Goal: Task Accomplishment & Management: Use online tool/utility

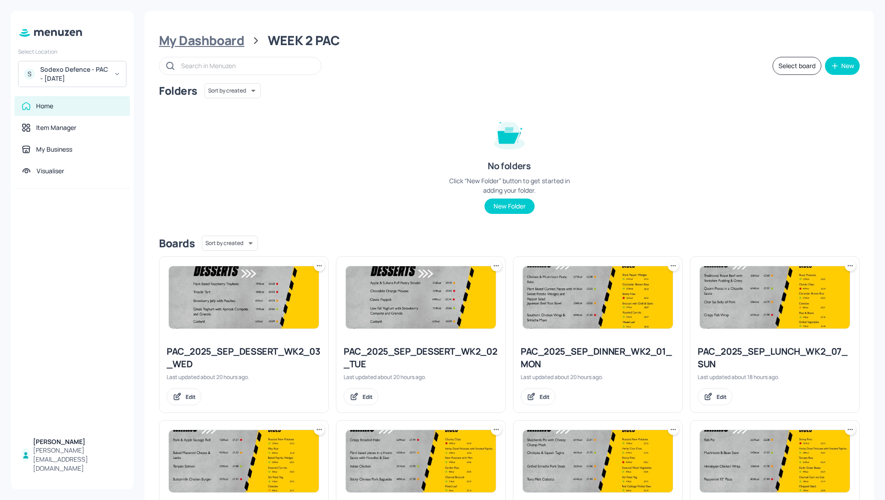
click at [198, 44] on div "My Dashboard" at bounding box center [201, 41] width 85 height 16
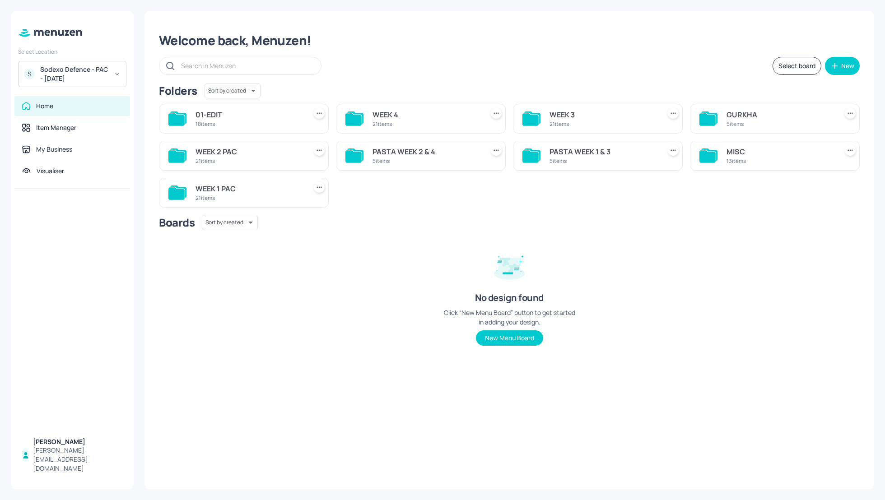
click at [384, 116] on div "WEEK 4" at bounding box center [426, 114] width 107 height 11
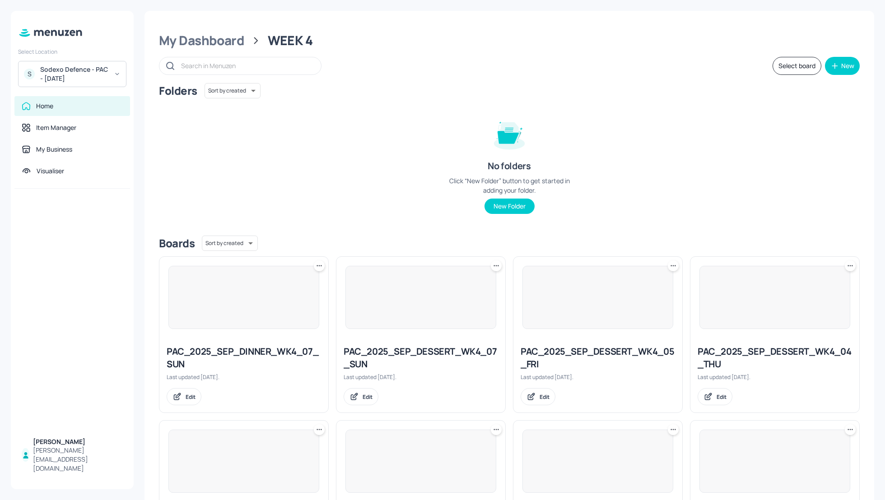
click at [808, 184] on div "Folders Sort by created id ​ No folders Click “New Folder” button to get starte…" at bounding box center [509, 155] width 701 height 145
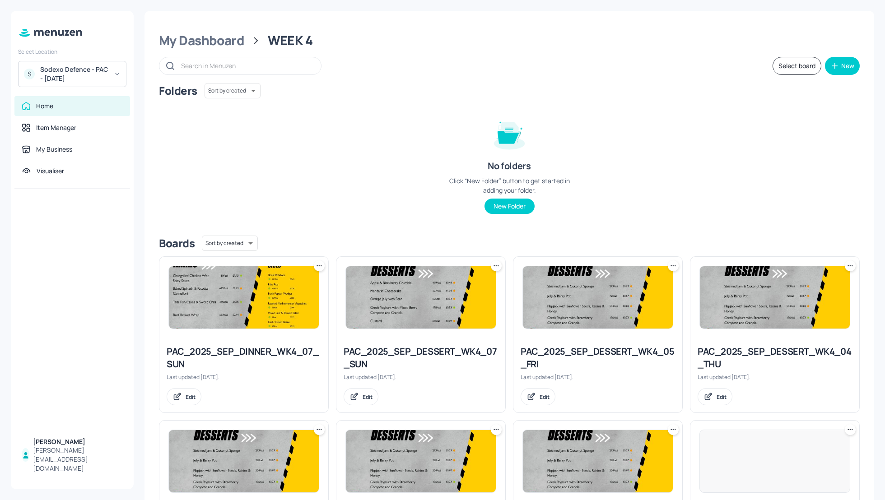
click at [778, 189] on div "Folders Sort by created id ​ No folders Click “New Folder” button to get starte…" at bounding box center [509, 155] width 701 height 145
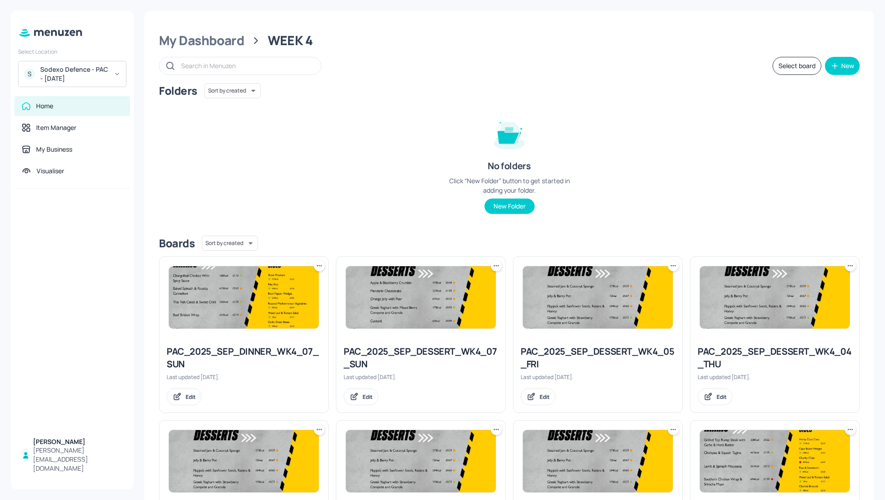
click at [761, 182] on div "Folders Sort by created id ​ No folders Click “New Folder” button to get starte…" at bounding box center [509, 155] width 701 height 145
click at [694, 122] on div "Folders Sort by created id ​ No folders Click “New Folder” button to get starte…" at bounding box center [509, 155] width 701 height 145
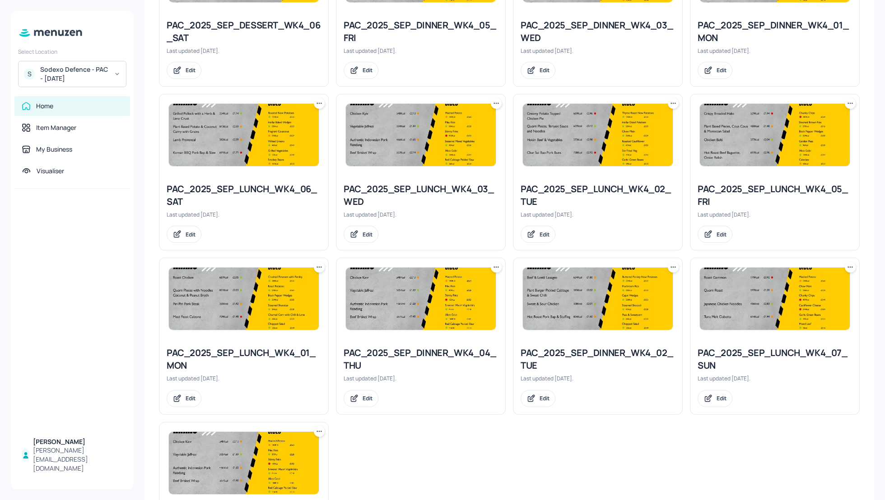
scroll to position [631, 0]
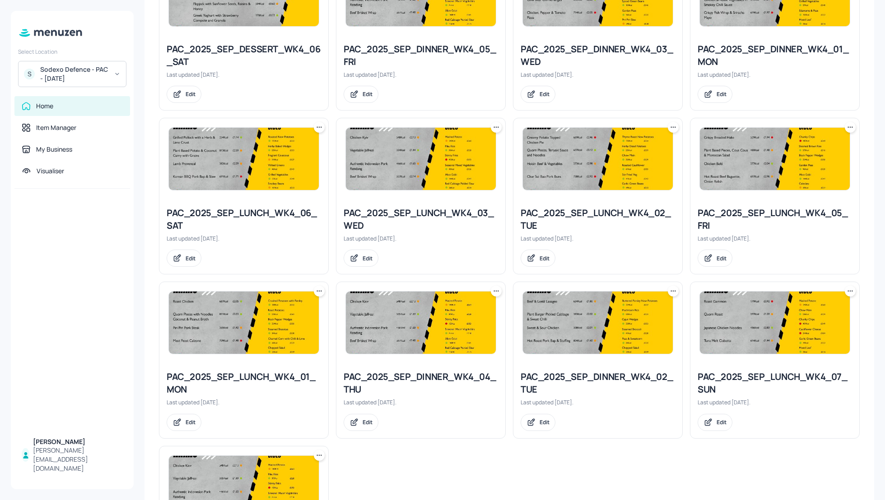
click at [850, 126] on icon at bounding box center [850, 127] width 9 height 9
click at [802, 158] on p "Duplicate" at bounding box center [803, 159] width 24 height 8
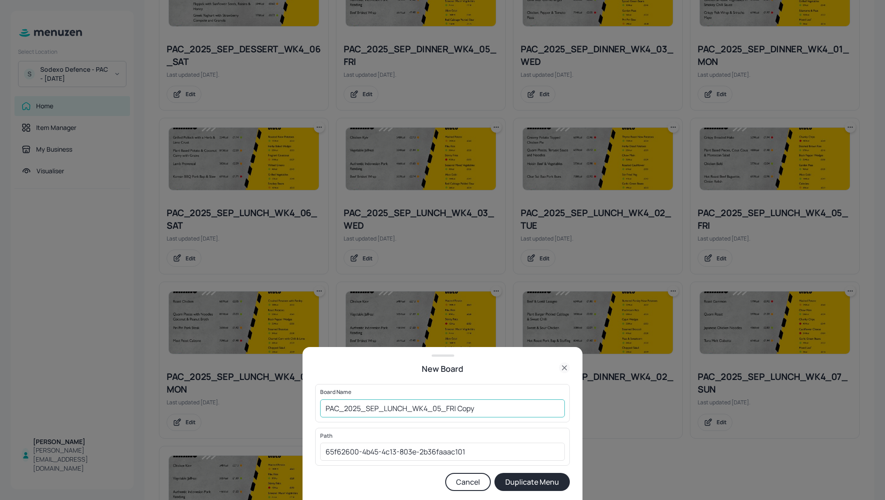
click at [322, 408] on input "PAC_2025_SEP_LUNCH_WK4_05_FRI Copy" at bounding box center [442, 409] width 245 height 18
click at [517, 410] on input "01_EDIT_PAC_2025_SEP_LUNCH_WK4_05_FRI Copy" at bounding box center [442, 409] width 245 height 18
type input "01_EDIT_PAC_2025_SEP_LUNCH_WK4_05_FRI_050925"
click at [534, 479] on button "Duplicate Menu" at bounding box center [532, 482] width 75 height 18
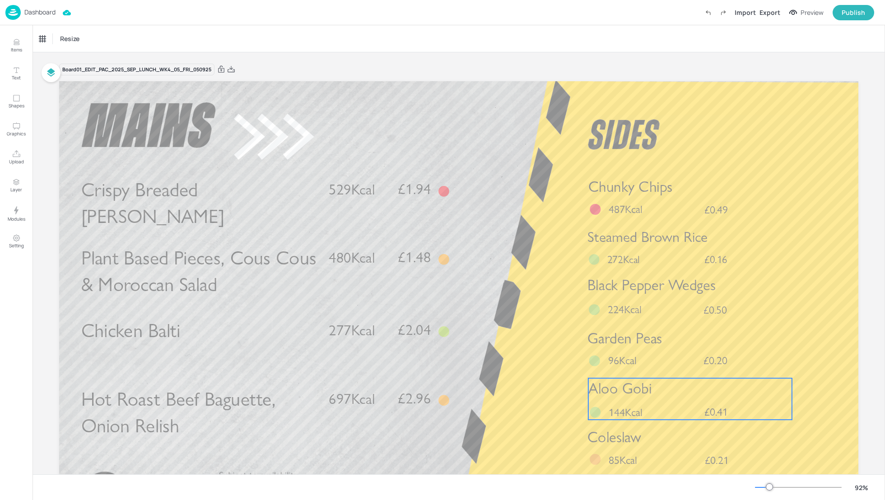
click at [623, 395] on span "Aloo Gobi" at bounding box center [619, 389] width 63 height 18
click at [51, 39] on div "Aloo Gobi" at bounding box center [51, 39] width 24 height 8
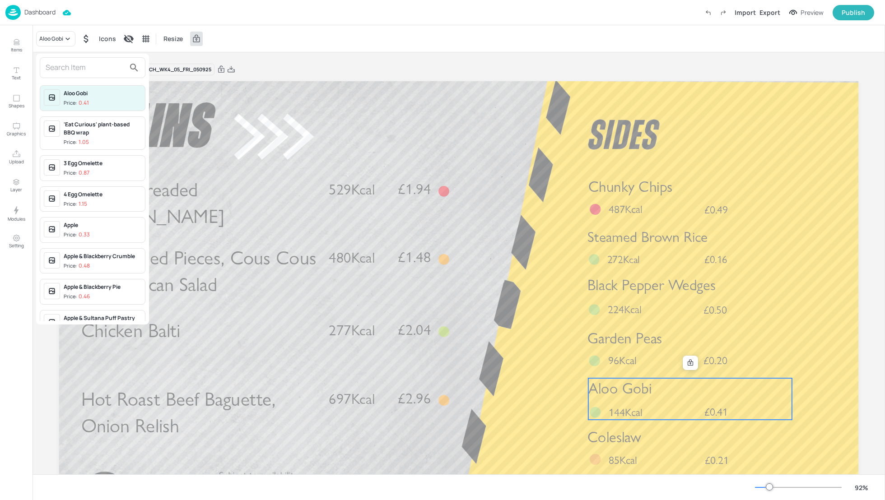
click at [51, 72] on input "text" at bounding box center [85, 68] width 79 height 14
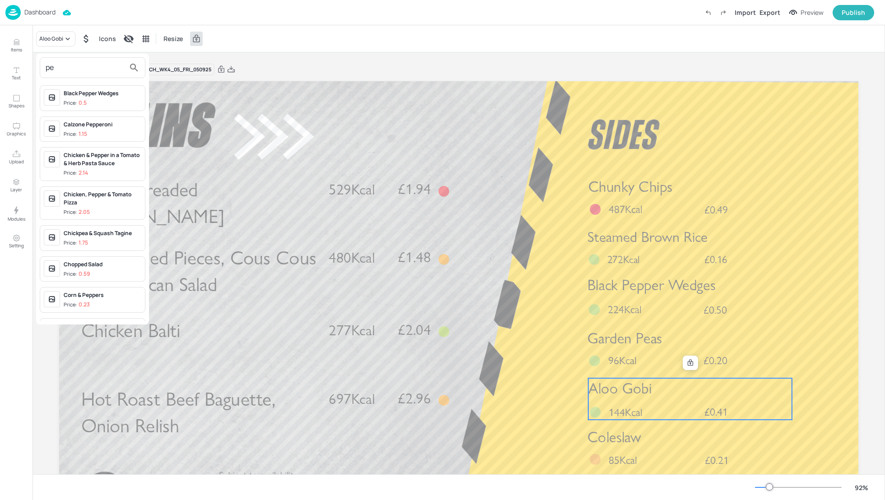
type input "p"
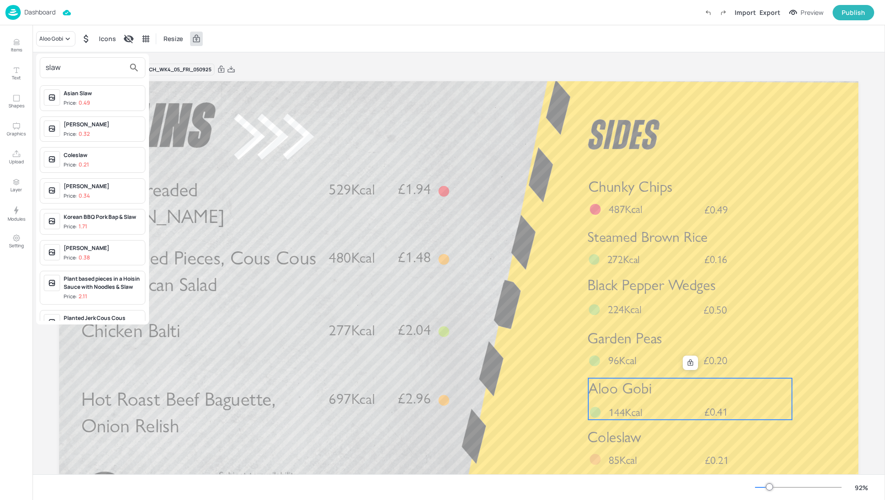
type input "slaw"
click at [90, 248] on div "Piri Piri Slaw" at bounding box center [103, 248] width 78 height 8
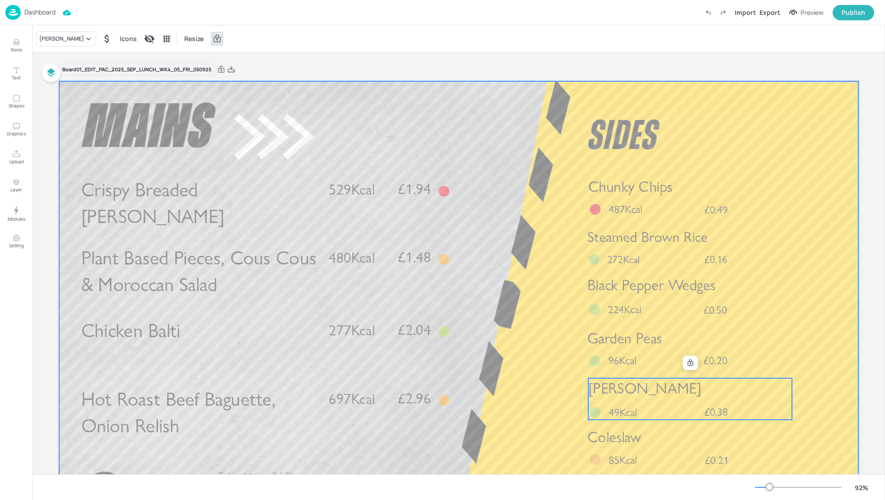
click at [815, 378] on div at bounding box center [458, 306] width 799 height 450
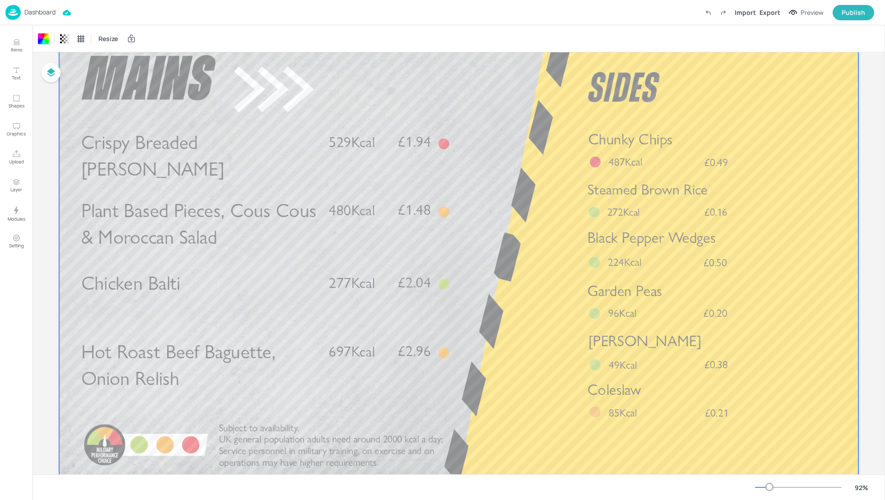
scroll to position [48, 0]
click at [655, 404] on div "Coleslaw £0.21 85Kcal" at bounding box center [690, 399] width 204 height 41
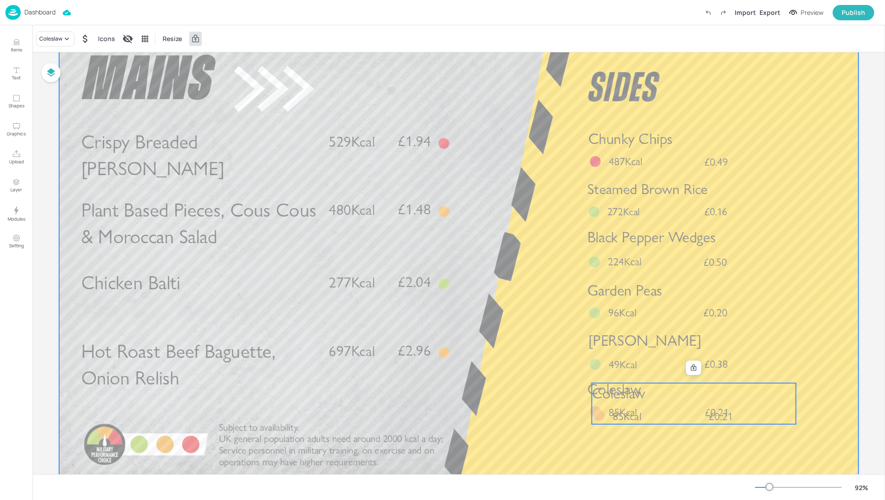
drag, startPoint x: 637, startPoint y: 397, endPoint x: 636, endPoint y: 446, distance: 49.7
click at [636, 33] on div "Crispy Breaded Hake £1.94 529Kcal Chicken Balti £2.04 277Kcal Hot Roast Beef Ba…" at bounding box center [458, 33] width 799 height 0
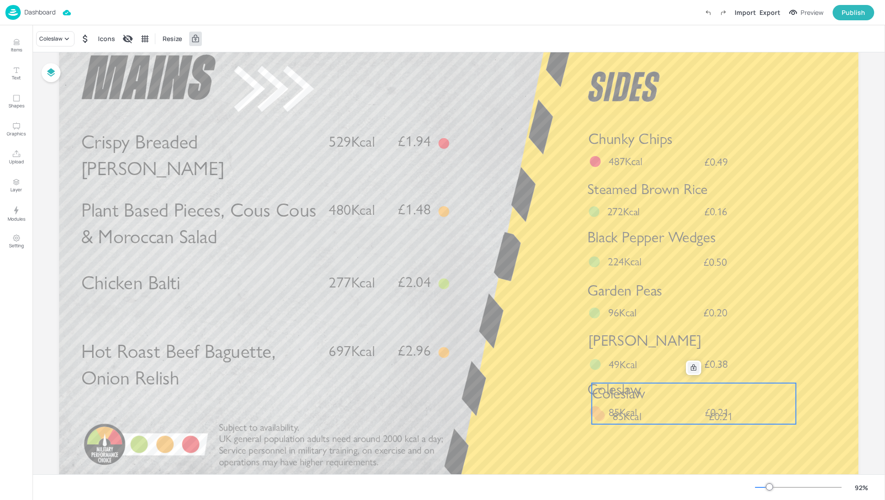
click at [691, 368] on icon at bounding box center [693, 367] width 5 height 6
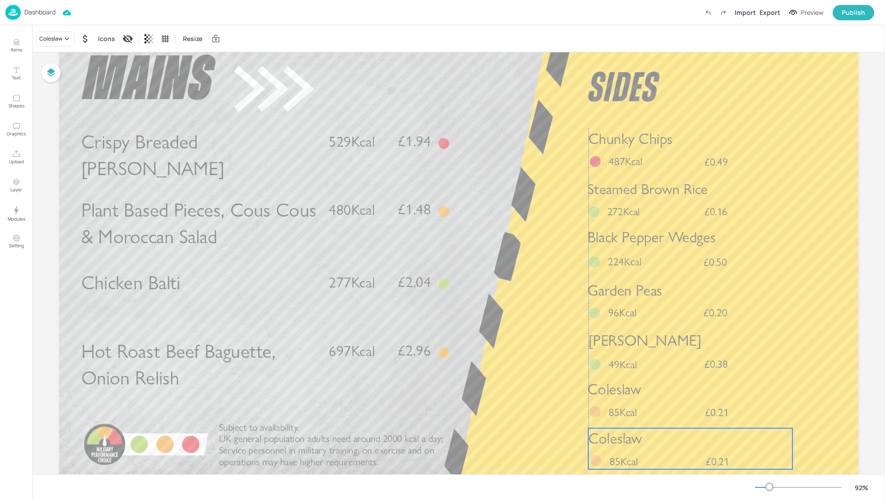
drag, startPoint x: 686, startPoint y: 406, endPoint x: 682, endPoint y: 451, distance: 45.3
click at [682, 451] on div "Coleslaw £0.21 85Kcal" at bounding box center [690, 449] width 204 height 41
click at [66, 40] on icon at bounding box center [66, 38] width 9 height 9
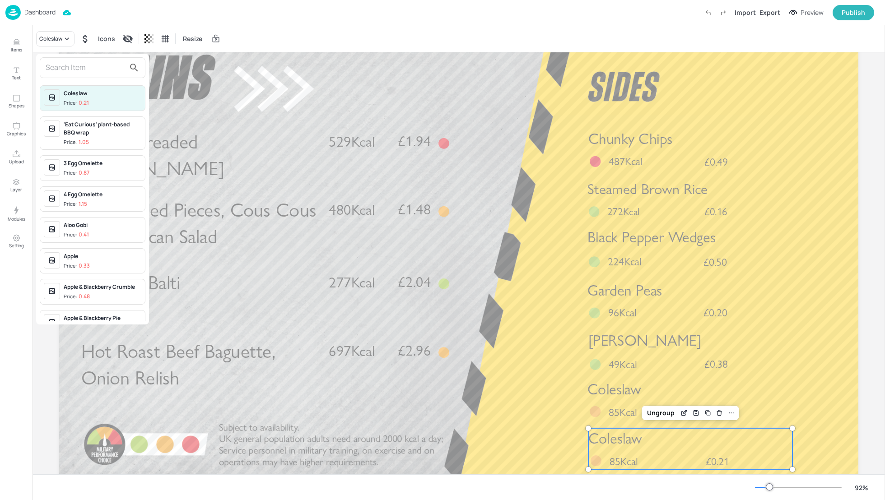
click at [47, 67] on input "text" at bounding box center [85, 68] width 79 height 14
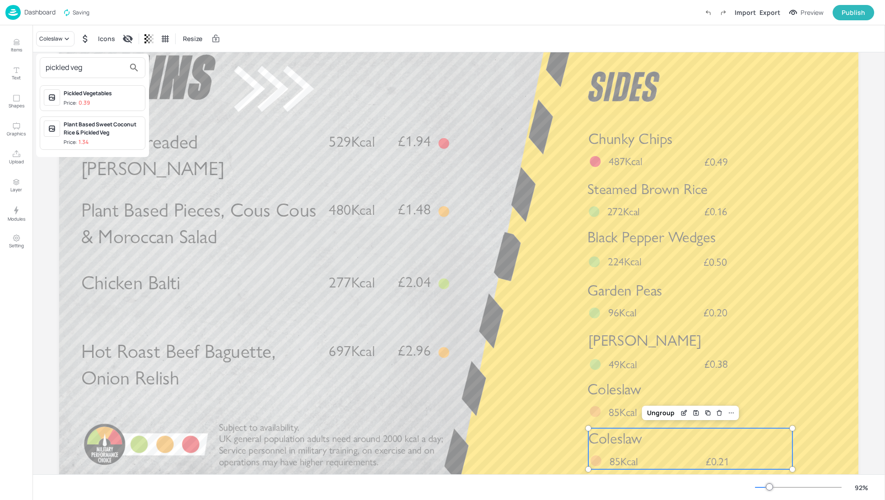
type input "pickled veg"
click at [77, 90] on div "Pickled Vegetables" at bounding box center [103, 93] width 78 height 8
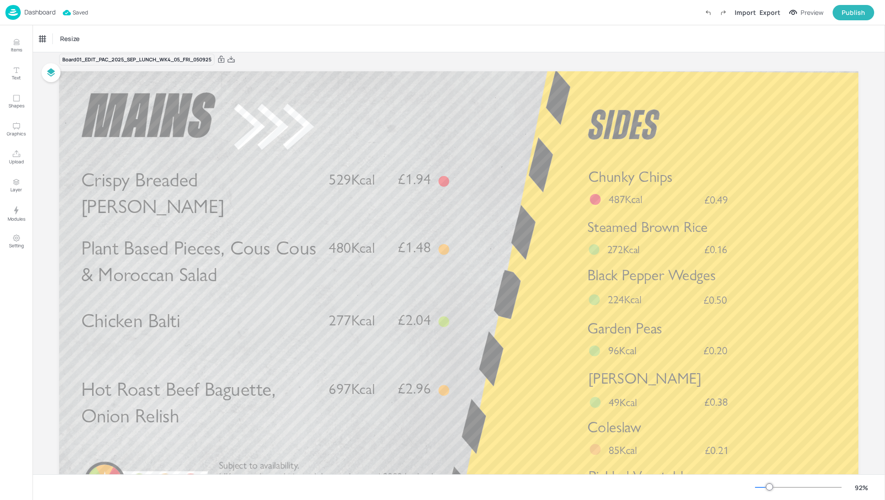
scroll to position [0, 0]
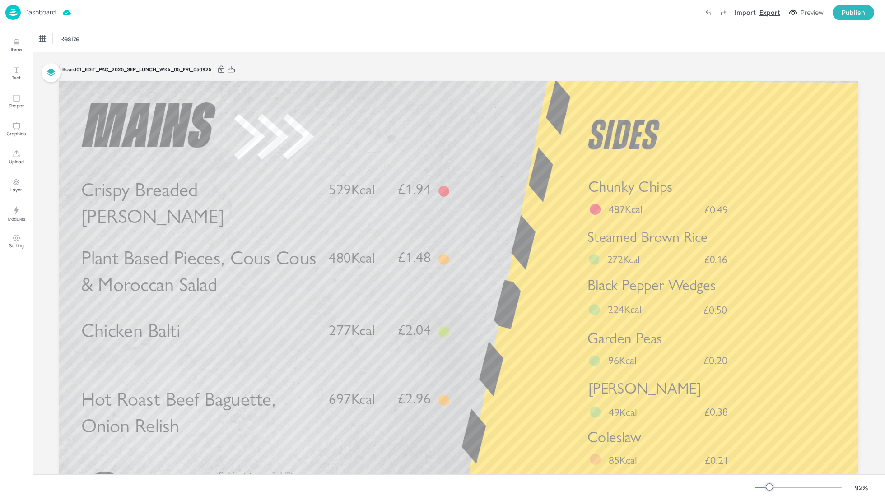
click at [771, 11] on div "Export" at bounding box center [770, 12] width 21 height 9
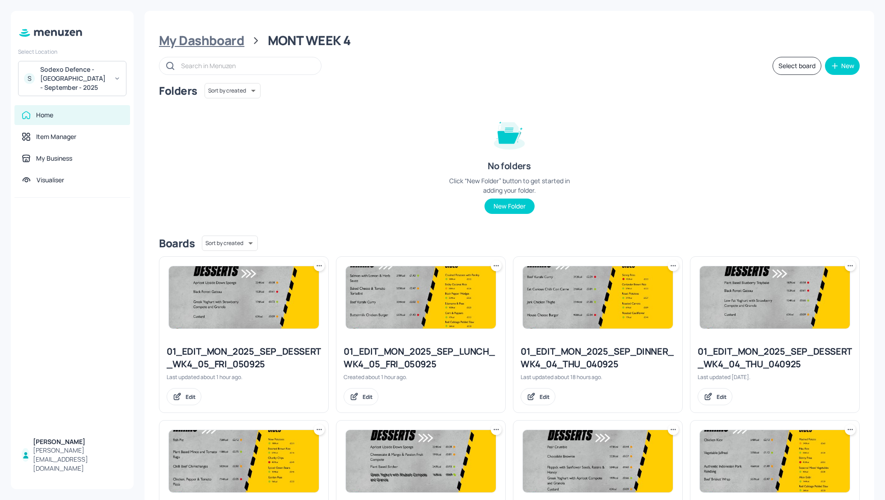
click at [233, 42] on div "My Dashboard" at bounding box center [201, 41] width 85 height 16
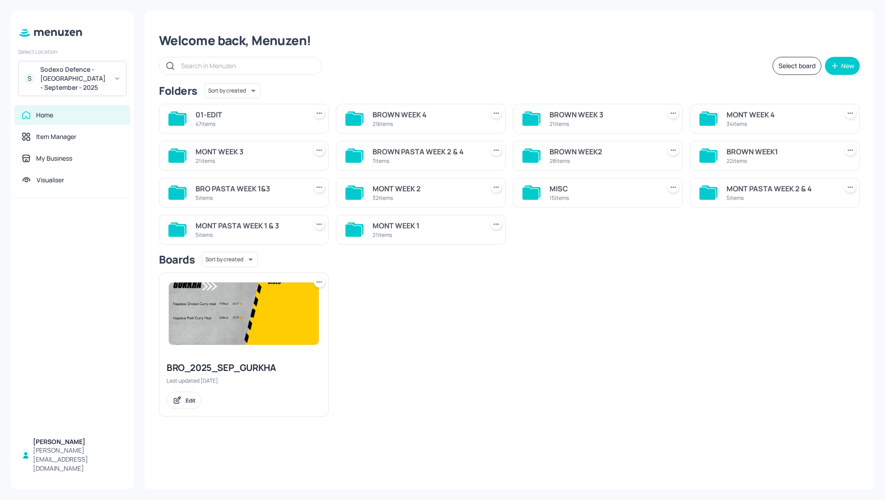
click at [406, 108] on div "BROWN WEEK 4 29 items" at bounding box center [426, 119] width 107 height 22
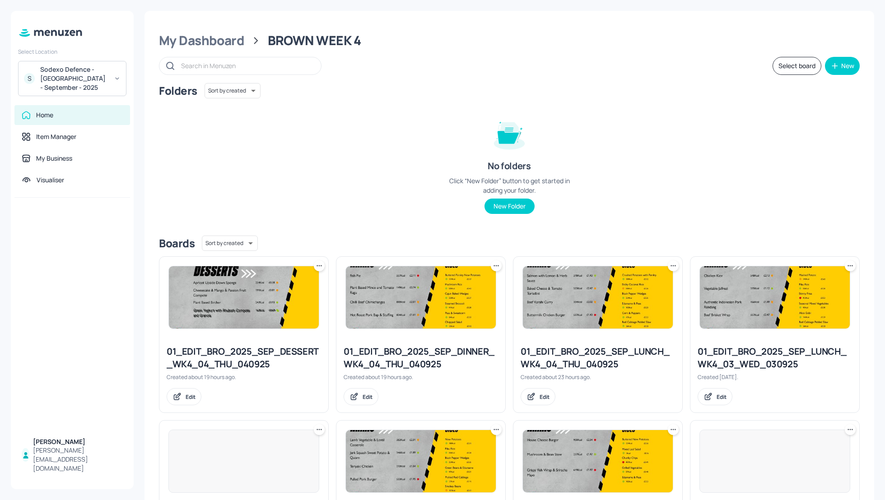
click at [710, 157] on div "Folders Sort by created id ​ No folders Click “New Folder” button to get starte…" at bounding box center [509, 155] width 701 height 145
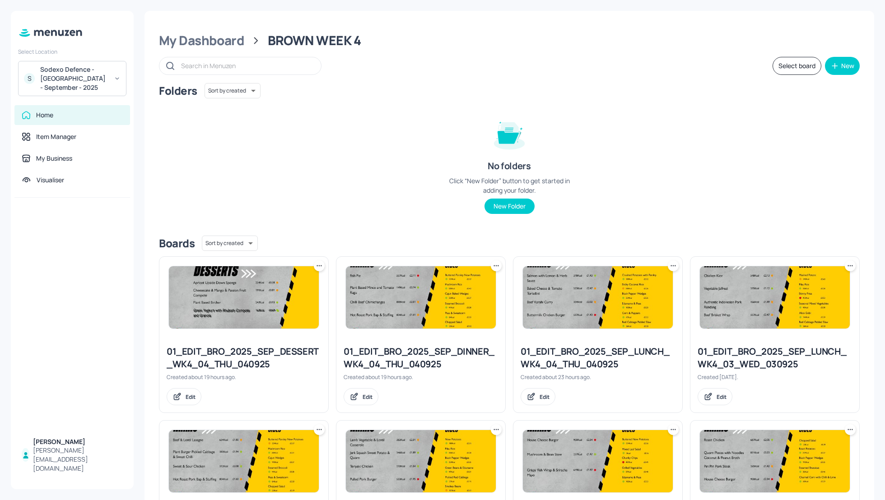
click at [757, 186] on div "Folders Sort by created id ​ No folders Click “New Folder” button to get starte…" at bounding box center [509, 155] width 701 height 145
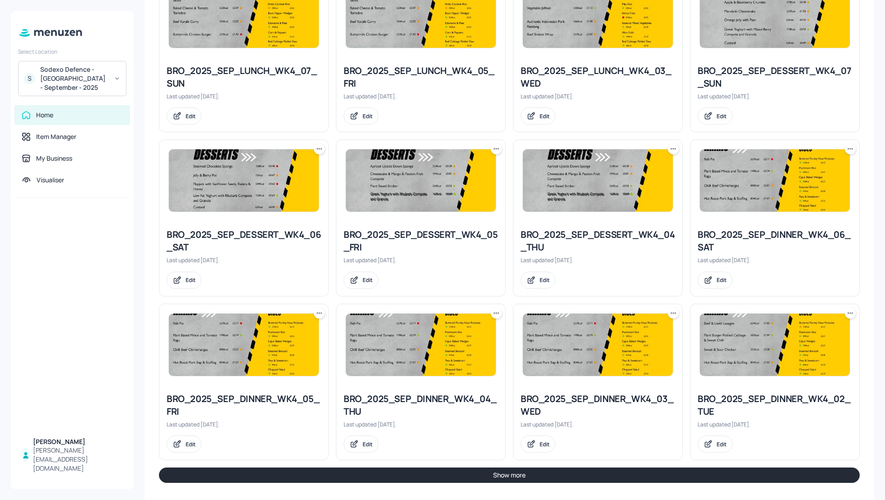
scroll to position [774, 0]
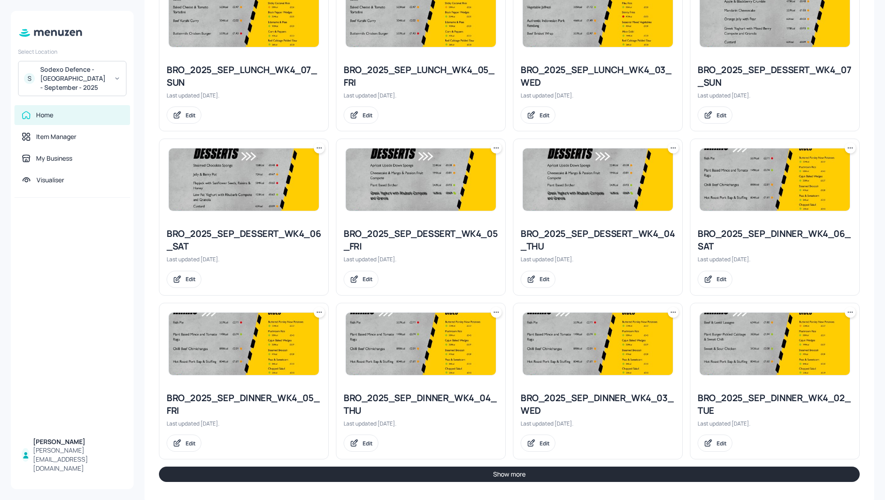
click at [690, 470] on button "Show more" at bounding box center [509, 474] width 701 height 15
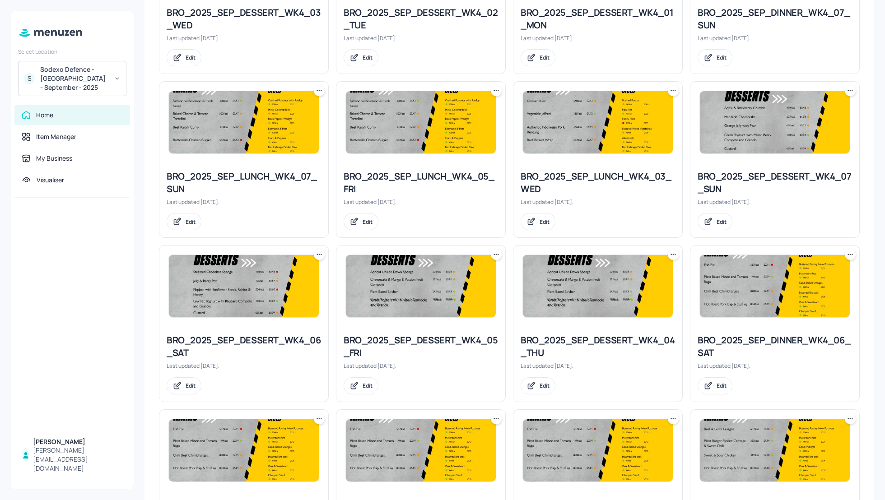
scroll to position [669, 0]
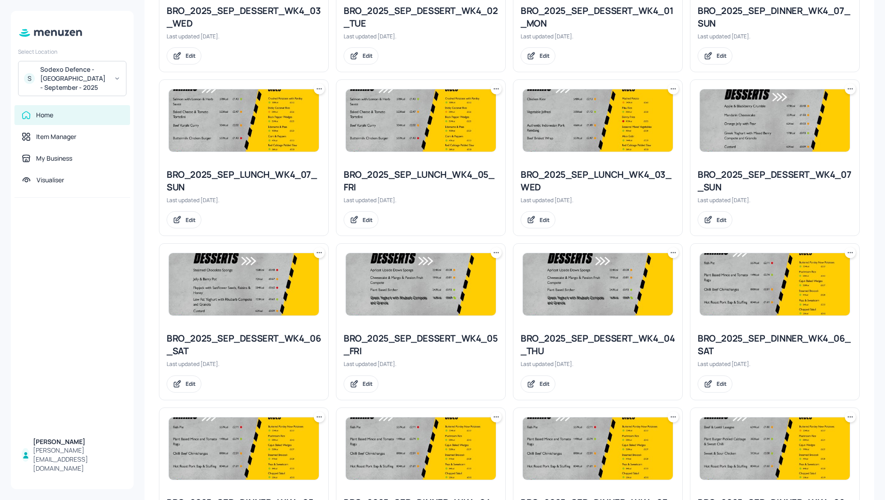
click at [868, 232] on div "My Dashboard BROWN WEEK 4 Select board New Folders Sort by created id ​ No fold…" at bounding box center [510, 128] width 730 height 1573
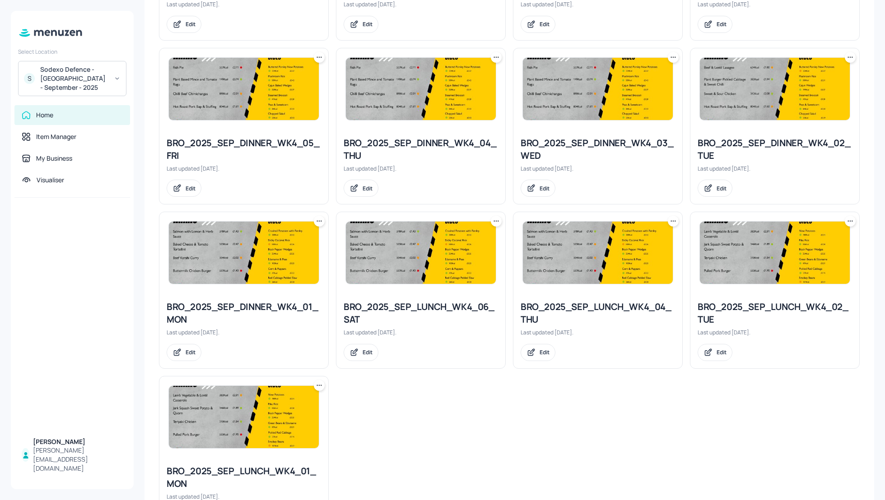
scroll to position [1031, 0]
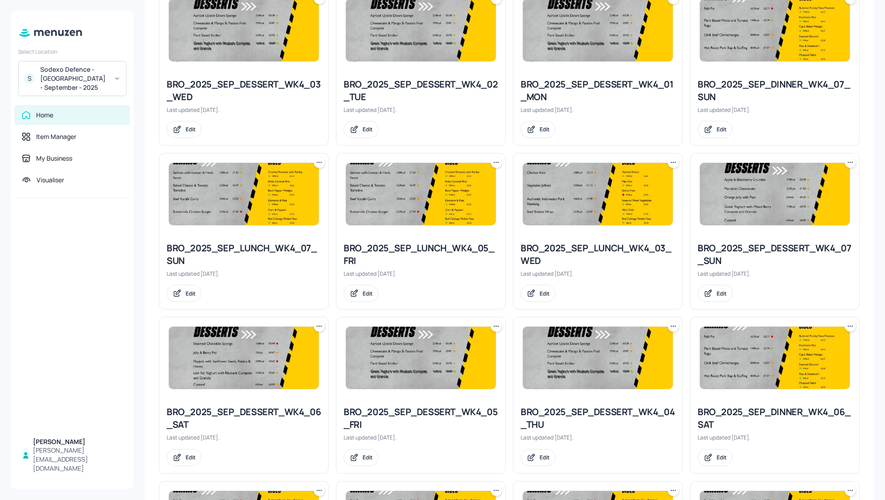
scroll to position [573, 0]
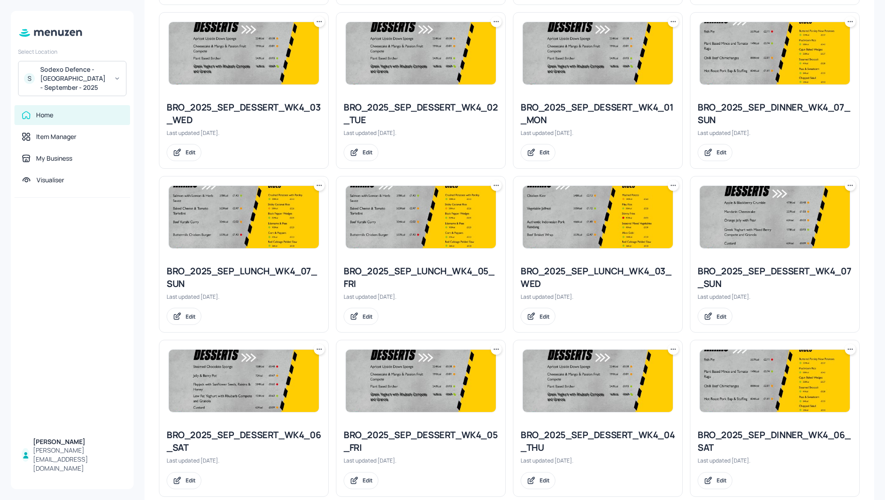
click at [495, 186] on icon at bounding box center [496, 185] width 9 height 9
click at [456, 217] on p "Duplicate" at bounding box center [450, 217] width 24 height 8
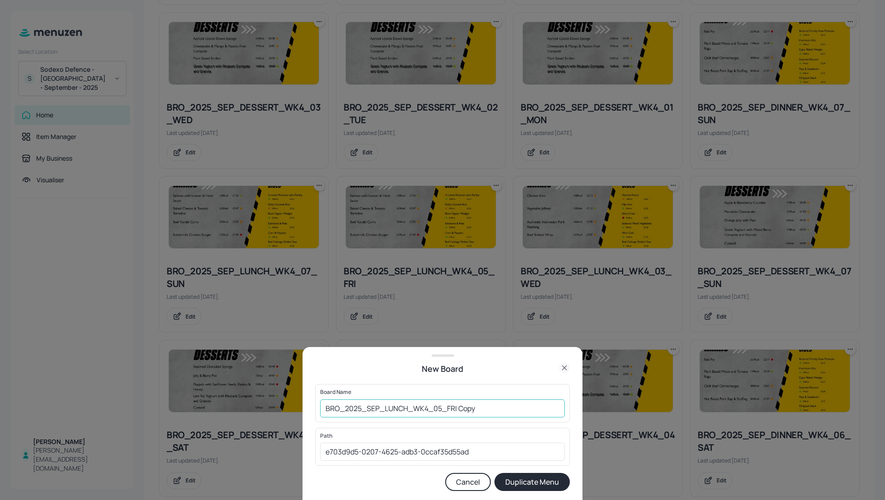
click at [326, 406] on input "BRO_2025_SEP_LUNCH_WK4_05_FRI Copy" at bounding box center [442, 409] width 245 height 18
click at [525, 410] on input "01_EDIT_BRO_2025_SEP_LUNCH_WK4_05_FRI Copy" at bounding box center [442, 409] width 245 height 18
type input "01_EDIT_BRO_2025_SEP_LUNCH_WK4_05_FRI_050925"
click at [545, 480] on button "Duplicate Menu" at bounding box center [532, 482] width 75 height 18
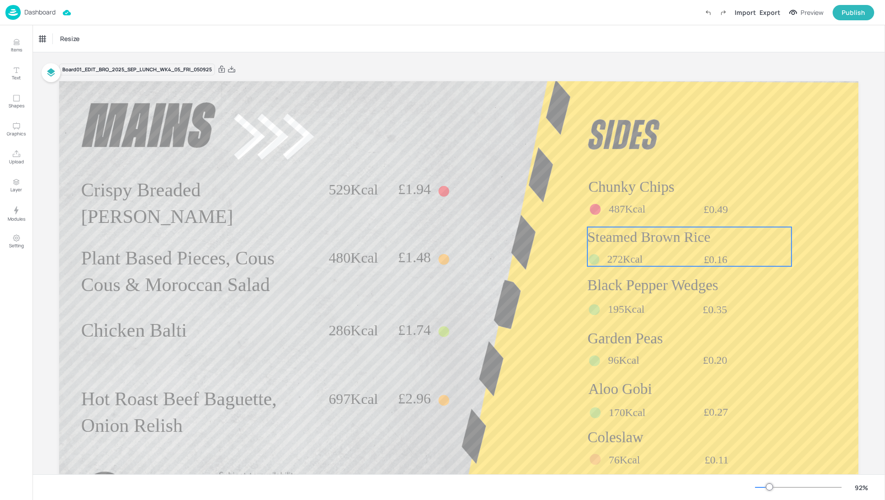
click at [671, 242] on span "Steamed Brown Rice" at bounding box center [649, 237] width 123 height 16
click at [53, 44] on div "Steamed Brown Rice" at bounding box center [70, 38] width 68 height 15
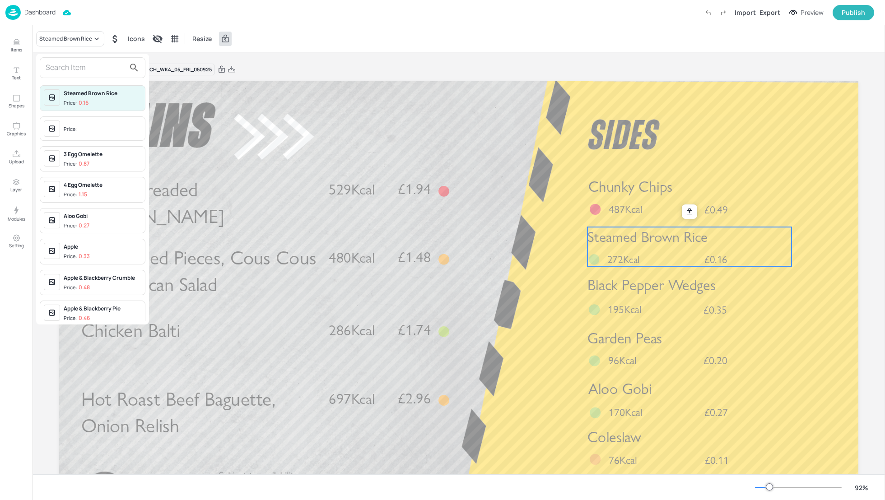
click at [64, 68] on input "text" at bounding box center [85, 68] width 79 height 14
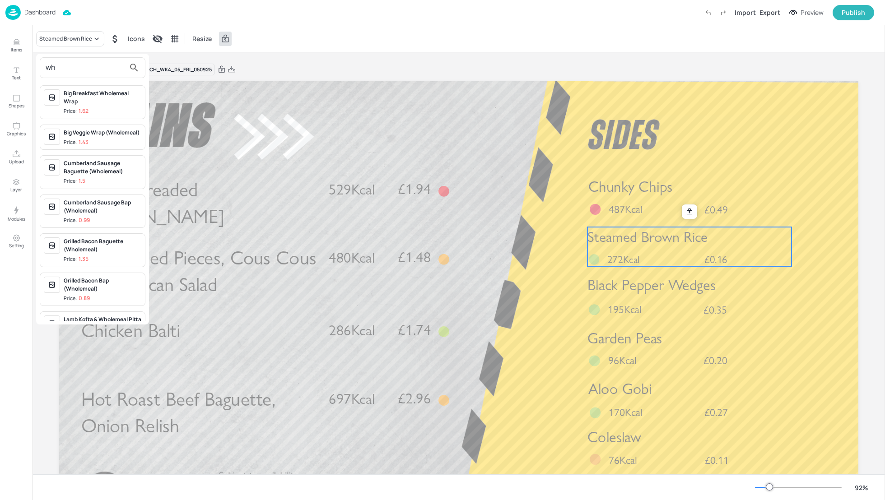
type input "w"
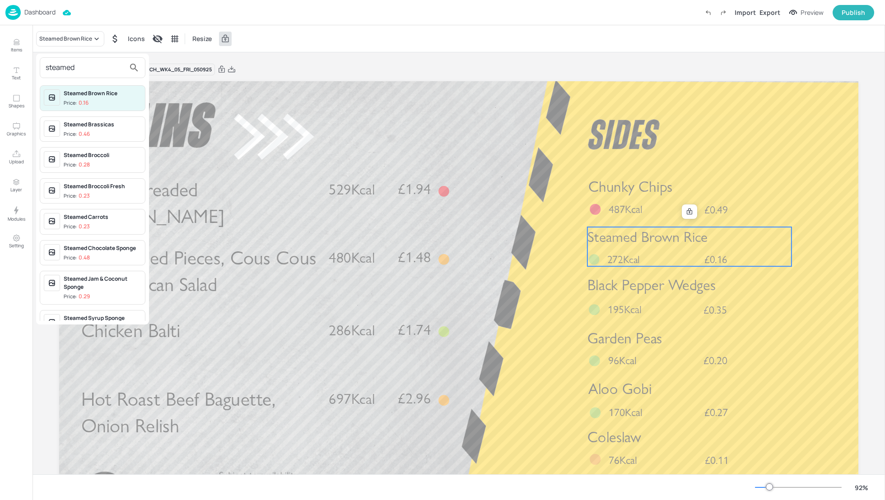
click at [93, 206] on div "Steamed Brown Rice Price: 0.16 Steamed Brassicas Price: 0.46 Steamed Broccoli P…" at bounding box center [92, 201] width 113 height 239
drag, startPoint x: 84, startPoint y: 69, endPoint x: 17, endPoint y: 68, distance: 66.4
click at [17, 68] on div "steamed Steamed Brown Rice Price: 0.16 Steamed Brassicas Price: 0.46 Steamed Br…" at bounding box center [442, 252] width 885 height 497
type input "rice"
click at [83, 127] on div "Basmati Rice" at bounding box center [103, 125] width 78 height 8
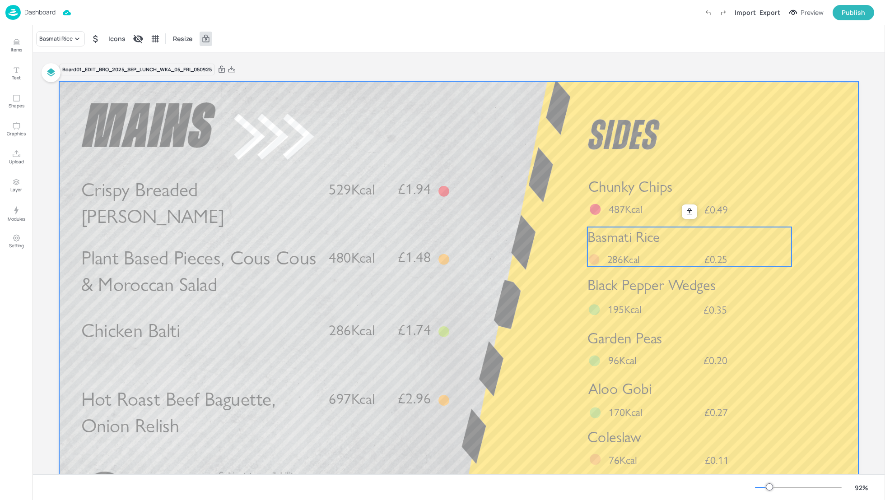
click at [729, 145] on div at bounding box center [458, 306] width 799 height 450
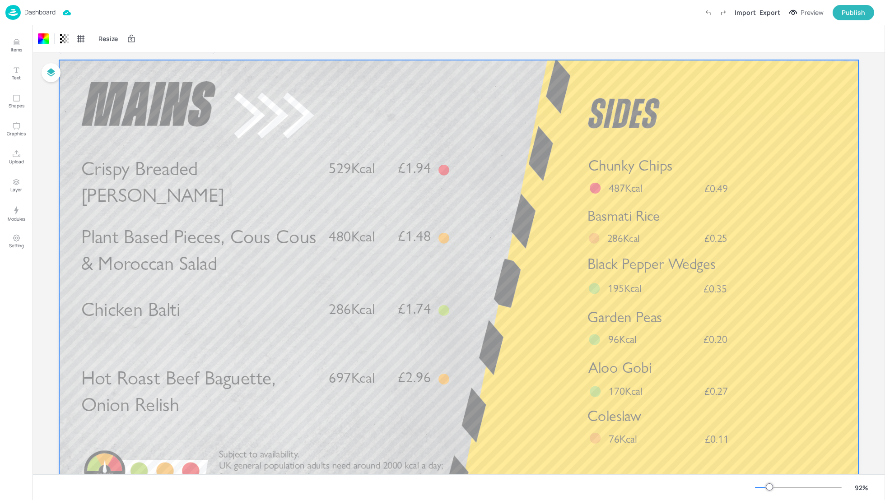
scroll to position [21, 0]
click at [648, 278] on div "Black Pepper Wedges £0.35 195Kcal" at bounding box center [690, 275] width 204 height 42
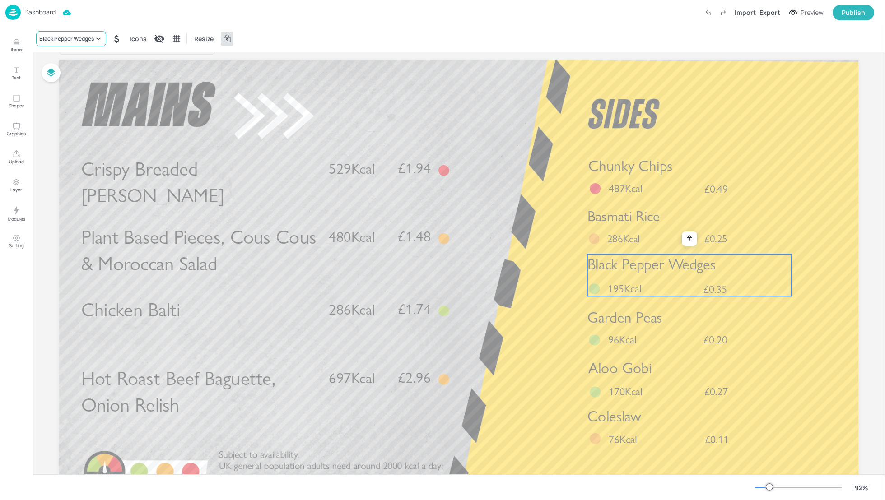
click at [57, 42] on div "Black Pepper Wedges" at bounding box center [66, 39] width 55 height 8
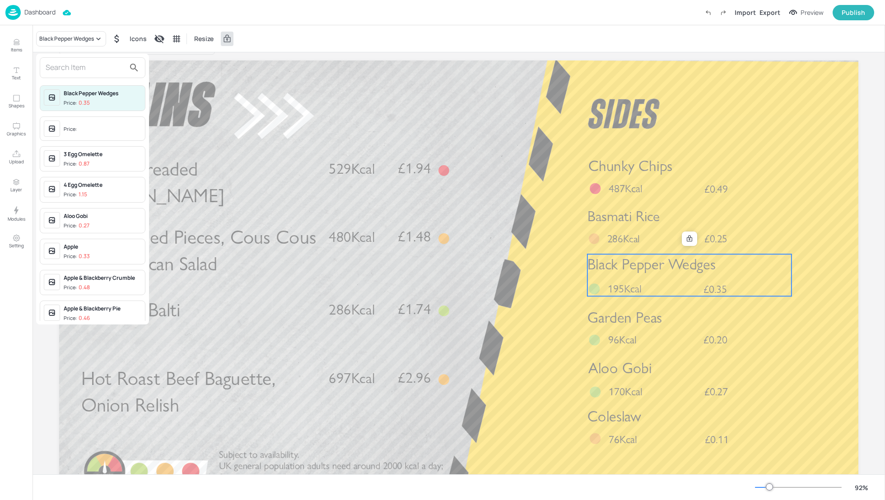
click at [67, 70] on input "text" at bounding box center [85, 68] width 79 height 14
click at [669, 274] on div at bounding box center [442, 250] width 885 height 500
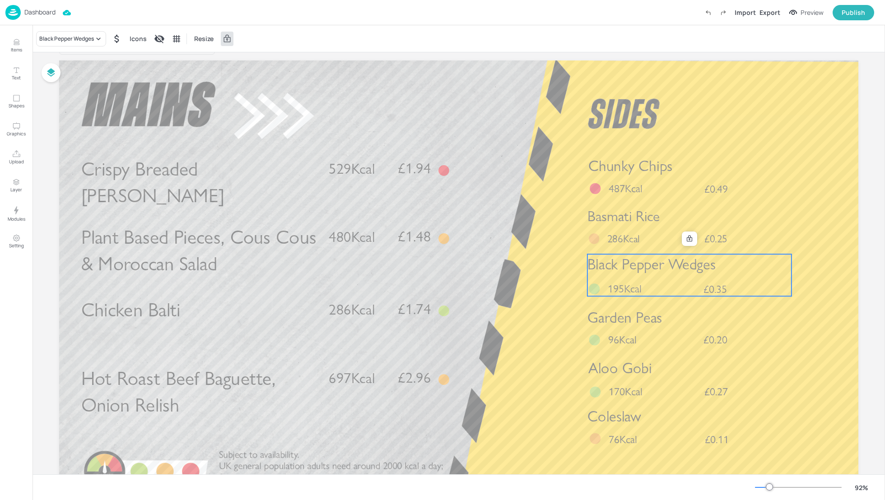
click at [661, 268] on span "Black Pepper Wedges" at bounding box center [652, 265] width 128 height 18
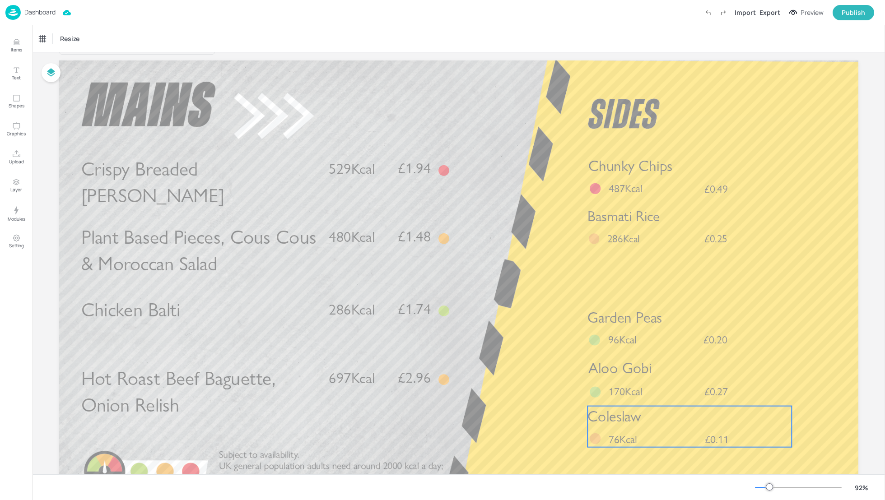
click at [635, 440] on span "76Kcal" at bounding box center [623, 440] width 28 height 14
click at [690, 392] on icon at bounding box center [689, 390] width 5 height 6
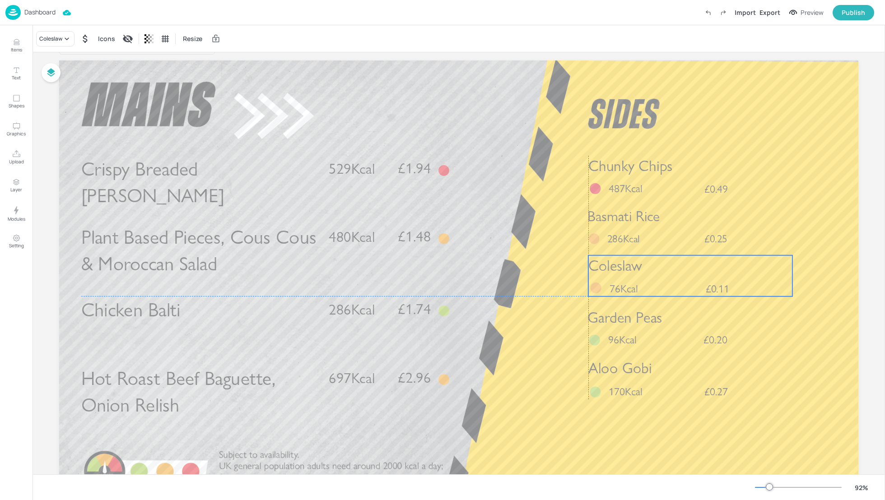
drag, startPoint x: 690, startPoint y: 434, endPoint x: 690, endPoint y: 283, distance: 150.4
click at [690, 283] on div "Coleslaw £0.11 76Kcal" at bounding box center [690, 276] width 204 height 41
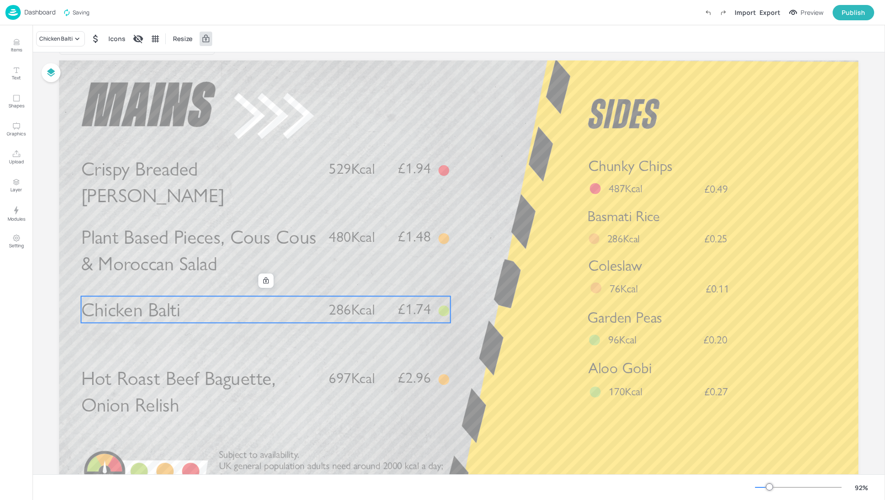
drag, startPoint x: 151, startPoint y: 316, endPoint x: 151, endPoint y: 322, distance: 6.3
click at [150, 322] on span "Chicken Balti" at bounding box center [130, 309] width 99 height 23
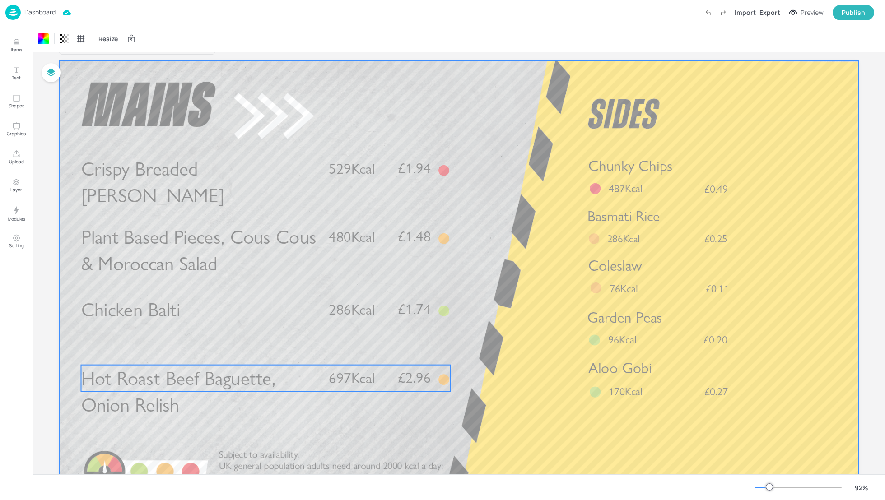
click at [179, 374] on span "Hot Roast Beef Baguette, Onion Relish" at bounding box center [178, 392] width 195 height 50
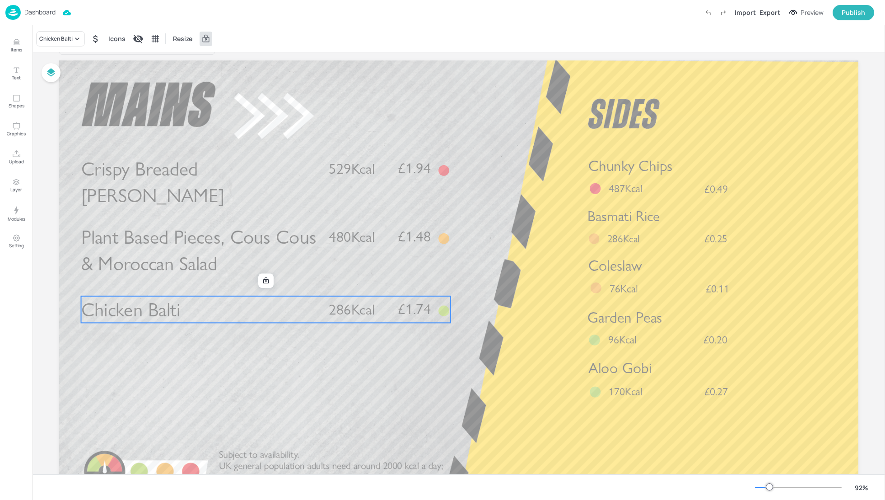
drag, startPoint x: 163, startPoint y: 316, endPoint x: 163, endPoint y: 321, distance: 5.0
click at [163, 321] on span "Chicken Balti" at bounding box center [130, 309] width 99 height 23
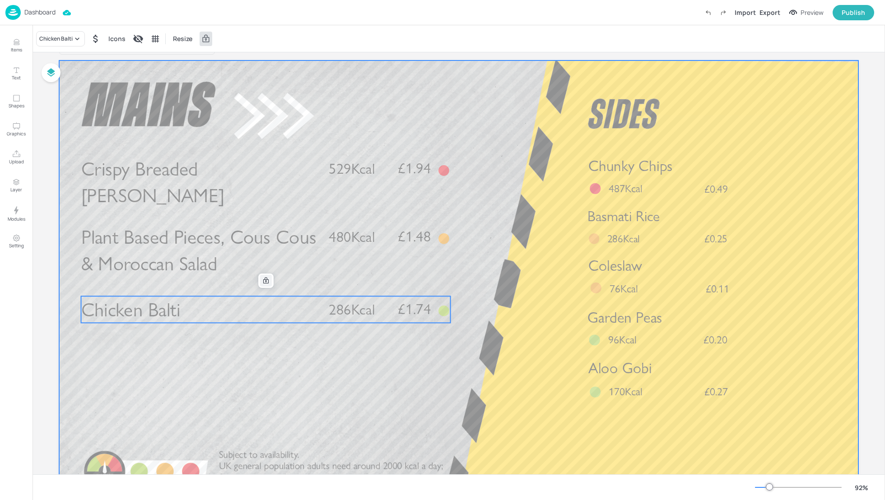
click at [267, 281] on icon at bounding box center [265, 280] width 7 height 7
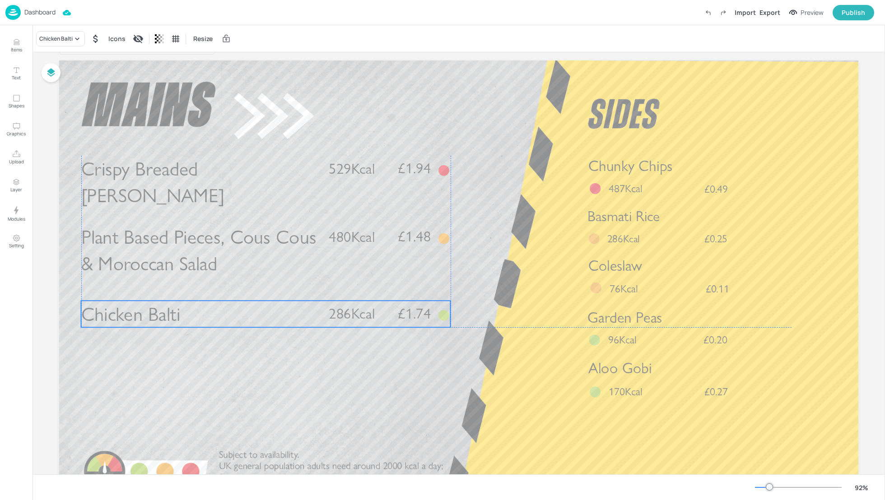
click at [237, 318] on p "Chicken Balti" at bounding box center [199, 314] width 237 height 27
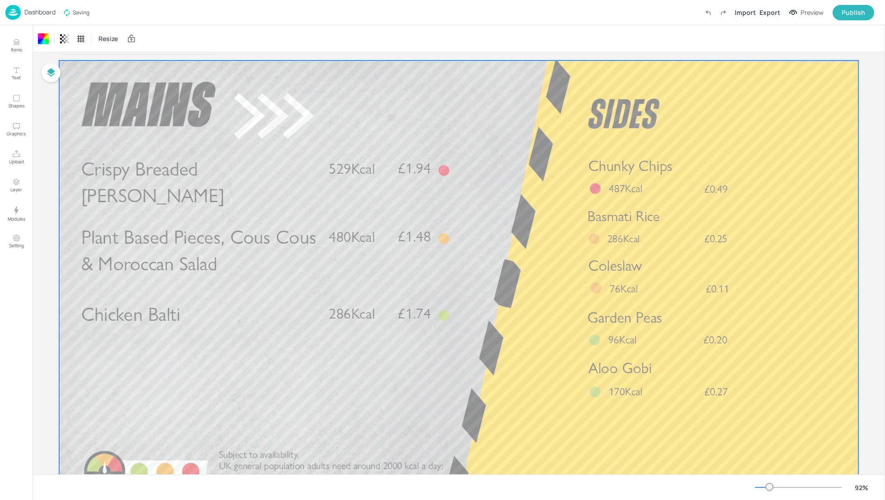
scroll to position [0, 0]
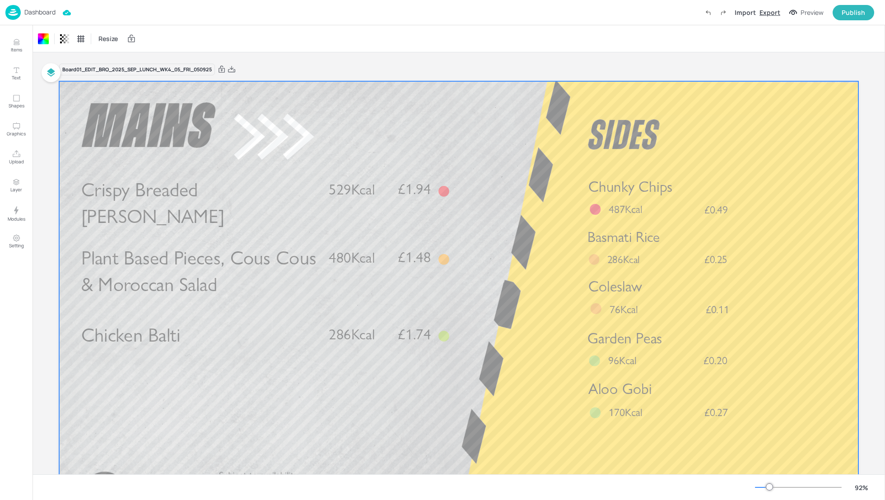
click at [769, 12] on div "Export" at bounding box center [770, 12] width 21 height 9
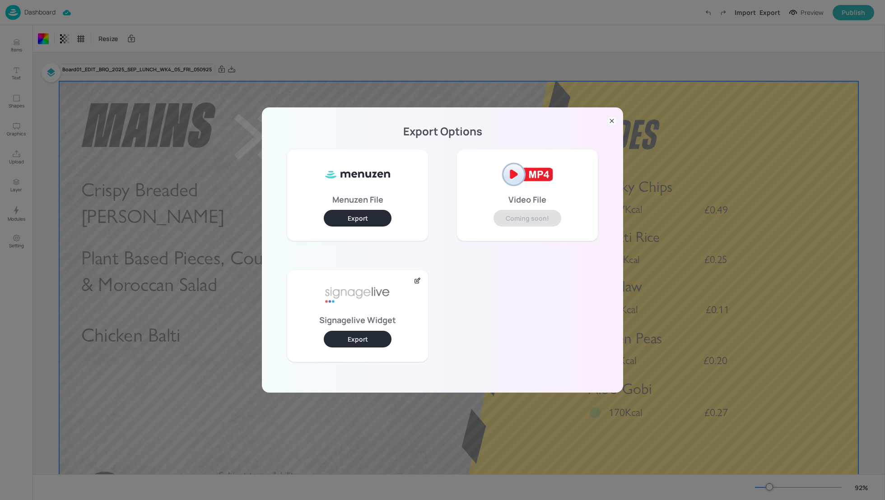
click at [358, 337] on button "Export" at bounding box center [358, 339] width 68 height 17
